Goal: Task Accomplishment & Management: Manage account settings

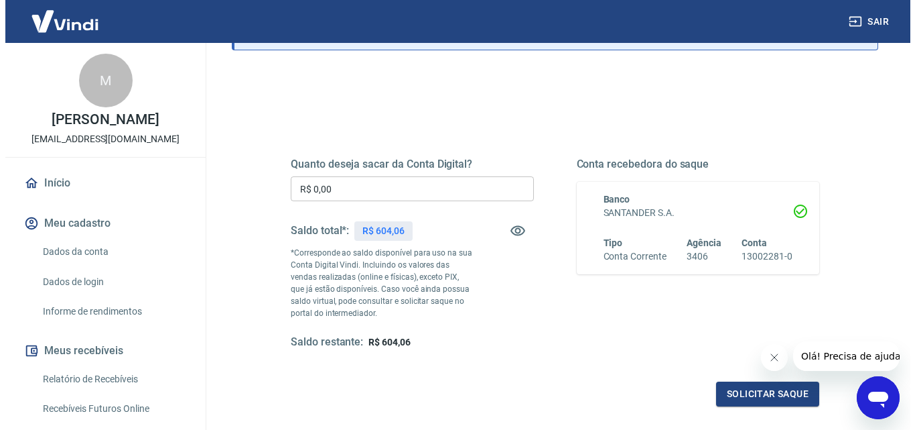
scroll to position [134, 0]
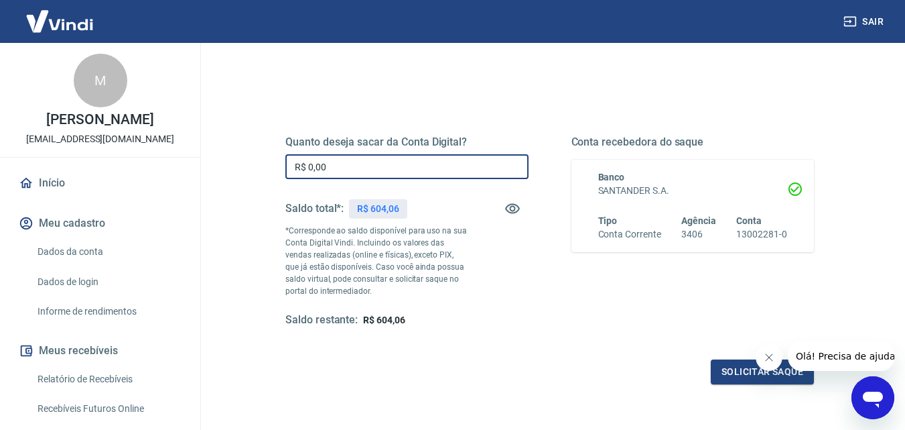
click at [358, 172] on input "R$ 0,00" at bounding box center [407, 166] width 243 height 25
type input "R$ 604,06"
click at [735, 376] on button "Solicitar saque" at bounding box center [762, 371] width 103 height 25
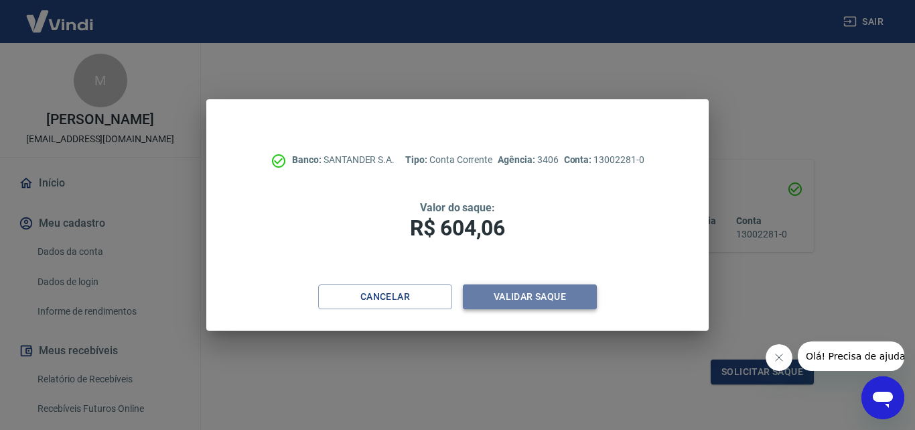
click at [528, 295] on button "Validar saque" at bounding box center [530, 296] width 134 height 25
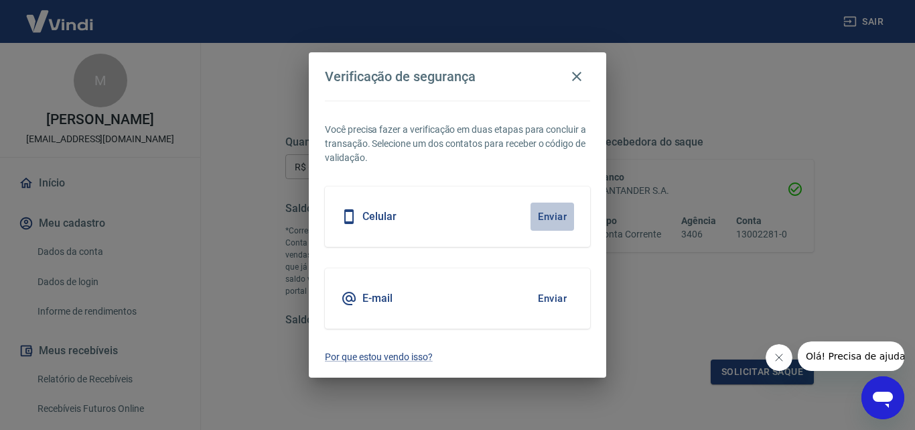
click at [557, 214] on button "Enviar" at bounding box center [553, 216] width 44 height 28
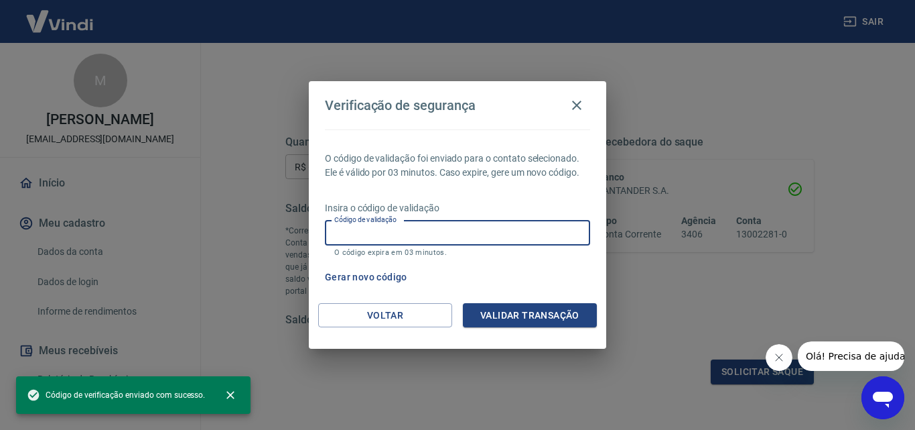
click at [489, 243] on input "Código de validação" at bounding box center [457, 232] width 265 height 25
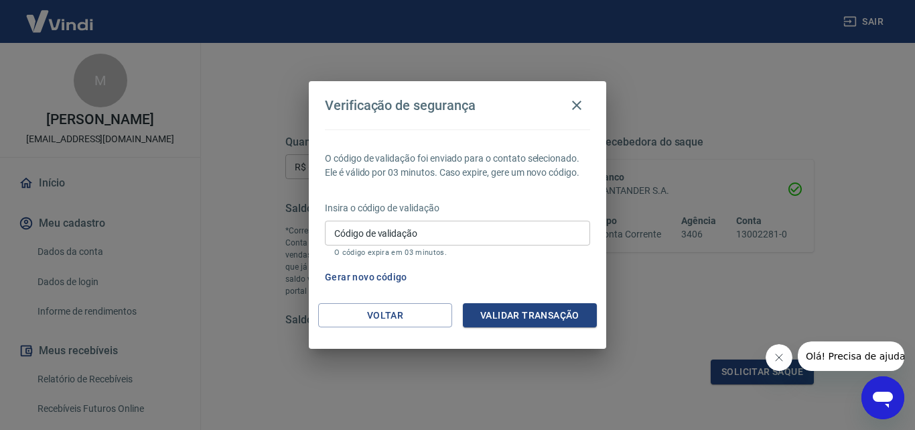
click at [495, 205] on p "Insira o código de validação" at bounding box center [457, 208] width 265 height 14
click at [395, 232] on input "Código de validação" at bounding box center [457, 232] width 265 height 25
click at [322, 261] on div "O código de validação foi enviado para o contato selecionado. Ele é válido por …" at bounding box center [458, 216] width 298 height 174
click at [383, 277] on button "Gerar novo código" at bounding box center [366, 277] width 93 height 25
click at [404, 311] on button "Voltar" at bounding box center [385, 315] width 134 height 25
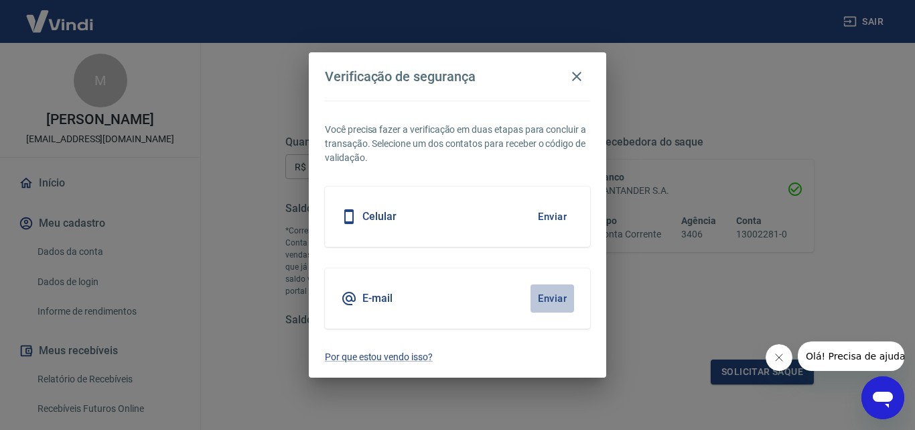
click at [546, 300] on button "Enviar" at bounding box center [553, 298] width 44 height 28
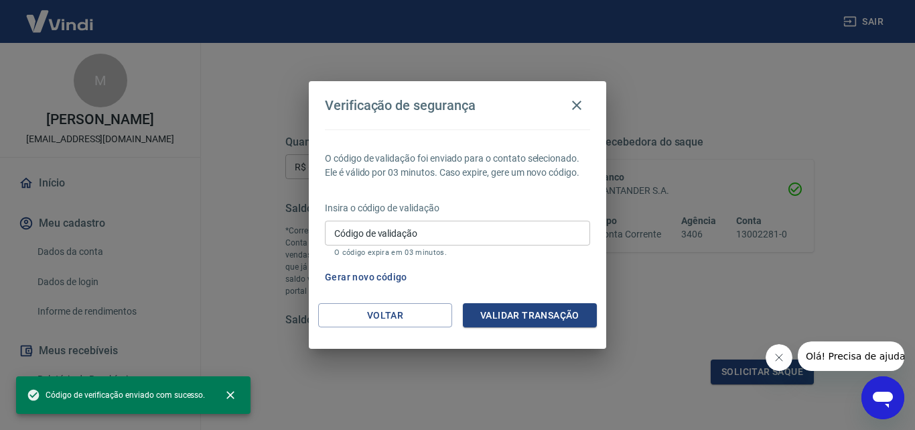
click at [404, 235] on input "Código de validação" at bounding box center [457, 232] width 265 height 25
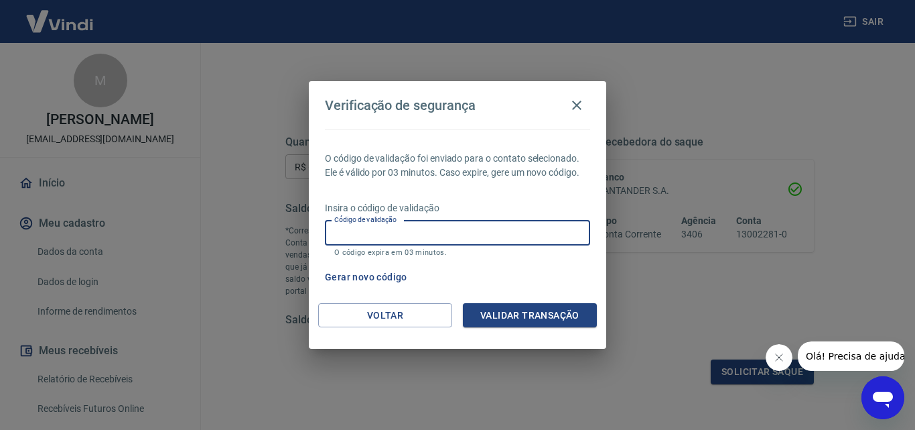
paste input "564914"
type input "564914"
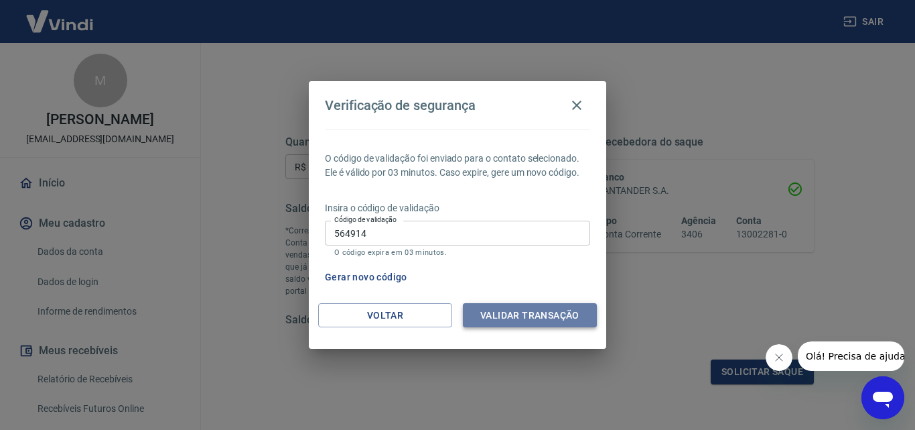
click at [505, 318] on button "Validar transação" at bounding box center [530, 315] width 134 height 25
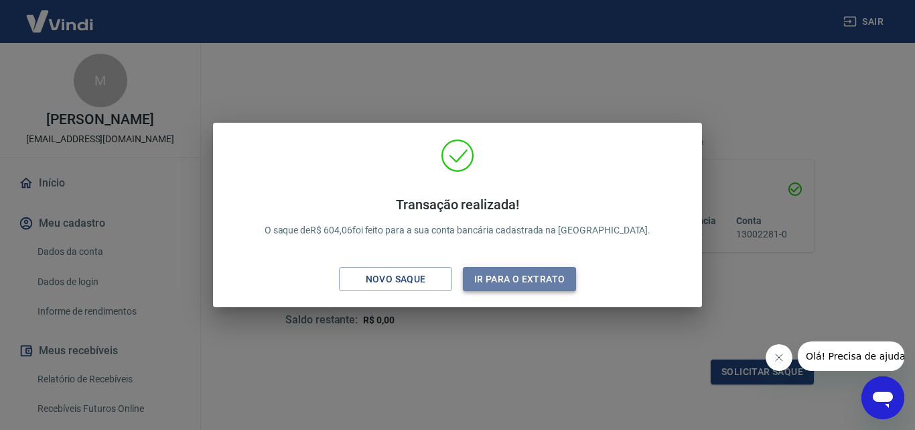
click at [492, 279] on button "Ir para o extrato" at bounding box center [519, 279] width 113 height 25
